Goal: Navigation & Orientation: Find specific page/section

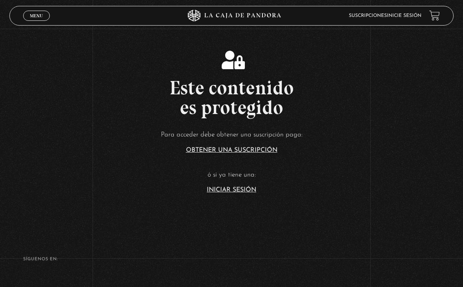
click at [200, 153] on link "Obtener una suscripción" at bounding box center [232, 150] width 92 height 6
click at [218, 193] on link "Iniciar Sesión" at bounding box center [231, 190] width 49 height 6
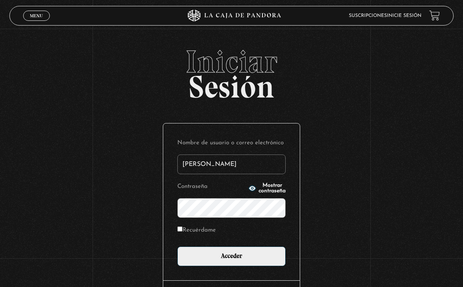
type input "[PERSON_NAME]"
click at [232, 258] on input "Acceder" at bounding box center [232, 256] width 108 height 20
click at [257, 260] on input "Acceder" at bounding box center [232, 256] width 108 height 20
